Goal: Navigation & Orientation: Understand site structure

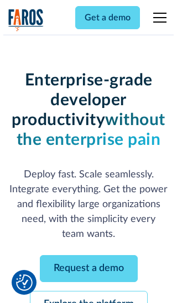
scroll to position [117, 0]
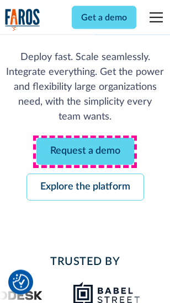
click at [85, 152] on link "Request a demo" at bounding box center [85, 151] width 98 height 27
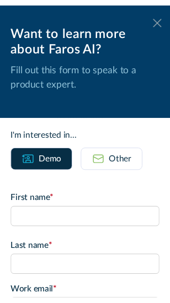
scroll to position [0, 0]
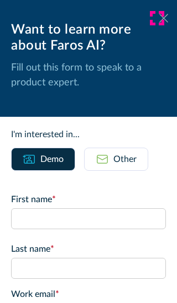
click at [159, 18] on icon at bounding box center [163, 18] width 9 height 8
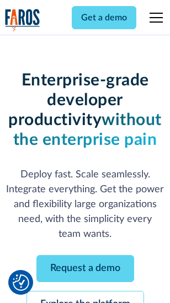
scroll to position [153, 0]
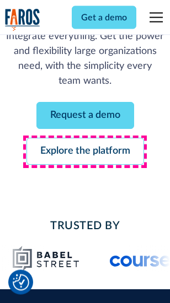
click at [85, 152] on link "Explore the platform" at bounding box center [85, 151] width 118 height 27
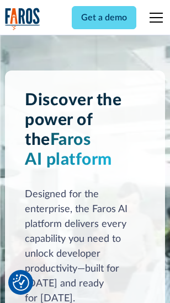
scroll to position [8405, 0]
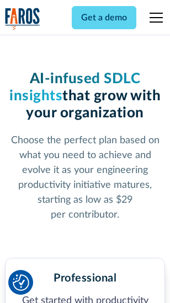
scroll to position [1749, 0]
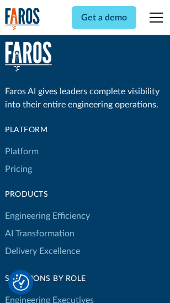
click at [22, 152] on link "Platform" at bounding box center [22, 152] width 34 height 18
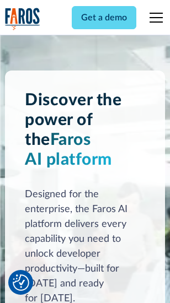
scroll to position [8760, 0]
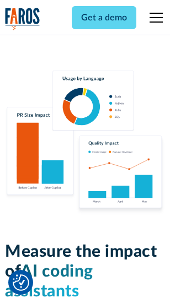
scroll to position [6889, 0]
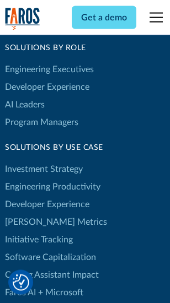
click at [33, 214] on link "[PERSON_NAME] Metrics" at bounding box center [56, 223] width 102 height 18
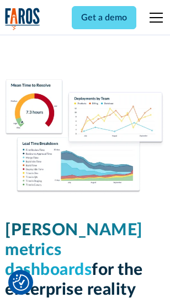
scroll to position [4885, 0]
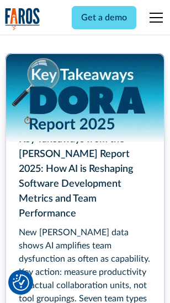
scroll to position [5052, 0]
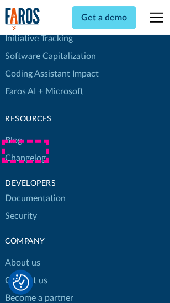
click at [25, 152] on link "Changelog" at bounding box center [25, 159] width 41 height 18
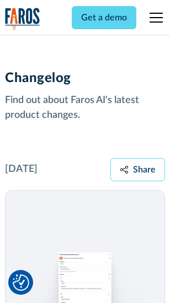
scroll to position [13531, 0]
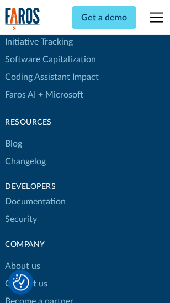
click at [22, 258] on link "About us" at bounding box center [22, 267] width 35 height 18
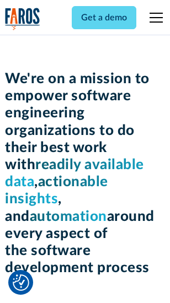
scroll to position [3816, 0]
